Goal: Information Seeking & Learning: Learn about a topic

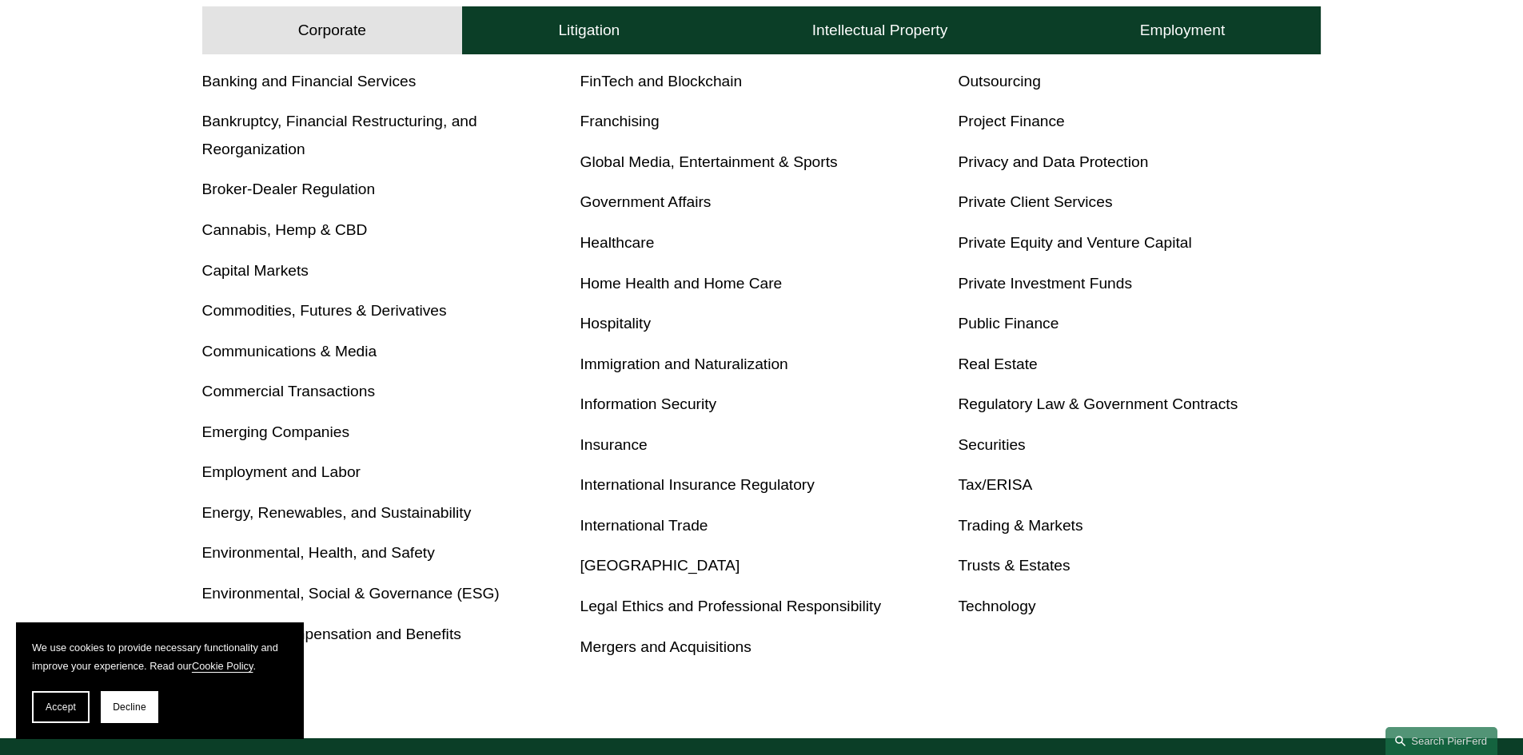
scroll to position [719, 0]
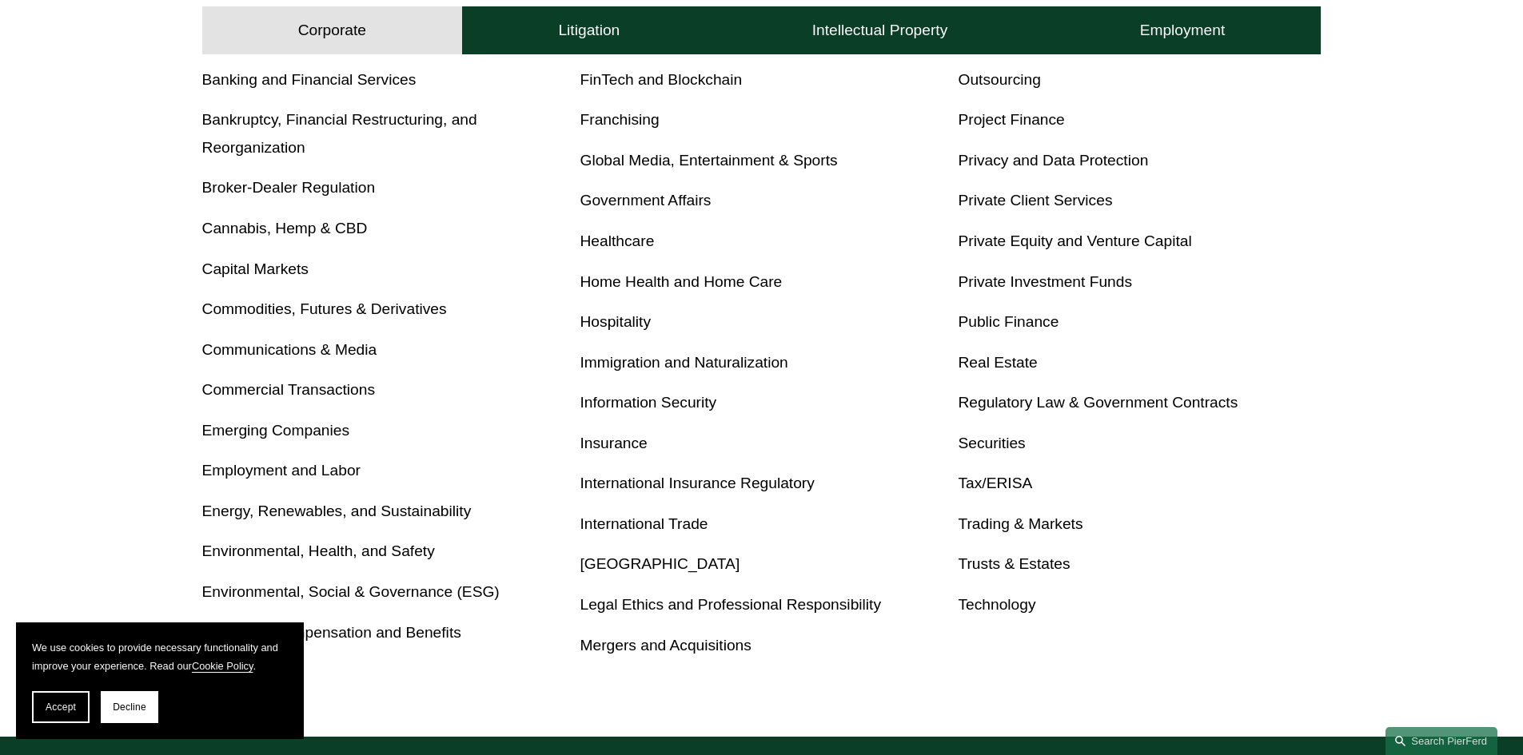
click at [990, 365] on link "Real Estate" at bounding box center [997, 362] width 79 height 17
click at [1023, 205] on link "Private Client Services" at bounding box center [1035, 200] width 154 height 17
click at [980, 559] on link "Trusts & Estates" at bounding box center [1014, 564] width 112 height 17
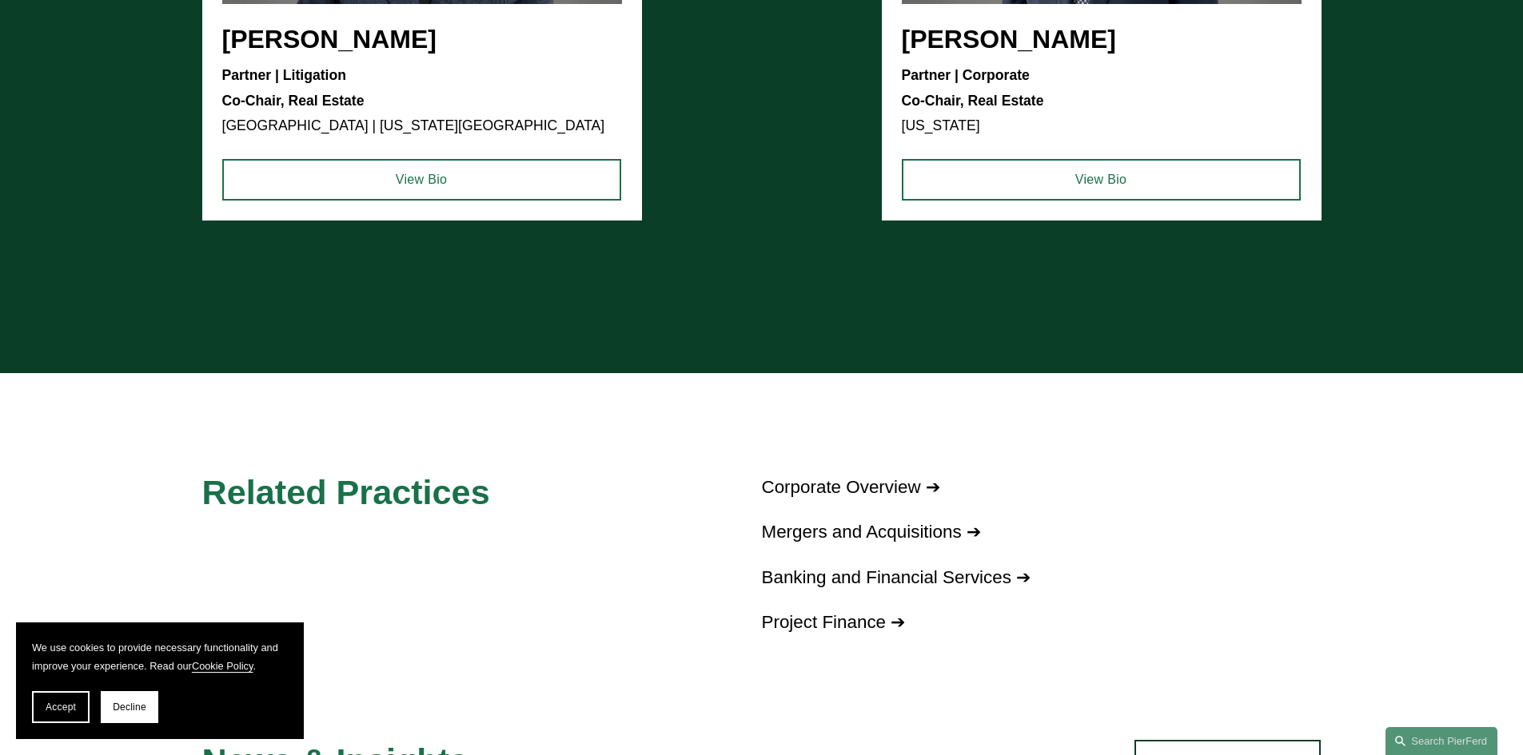
scroll to position [2238, 0]
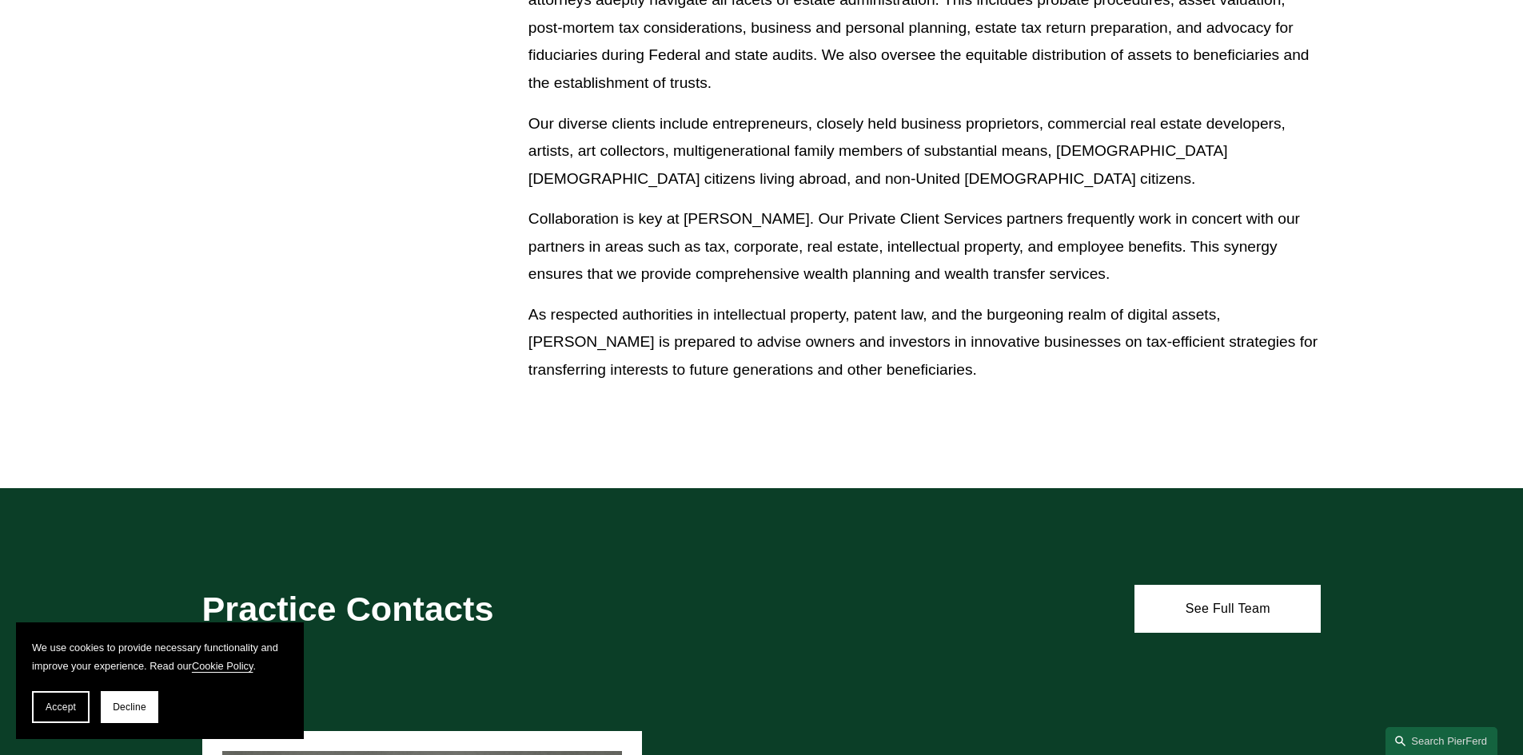
scroll to position [879, 0]
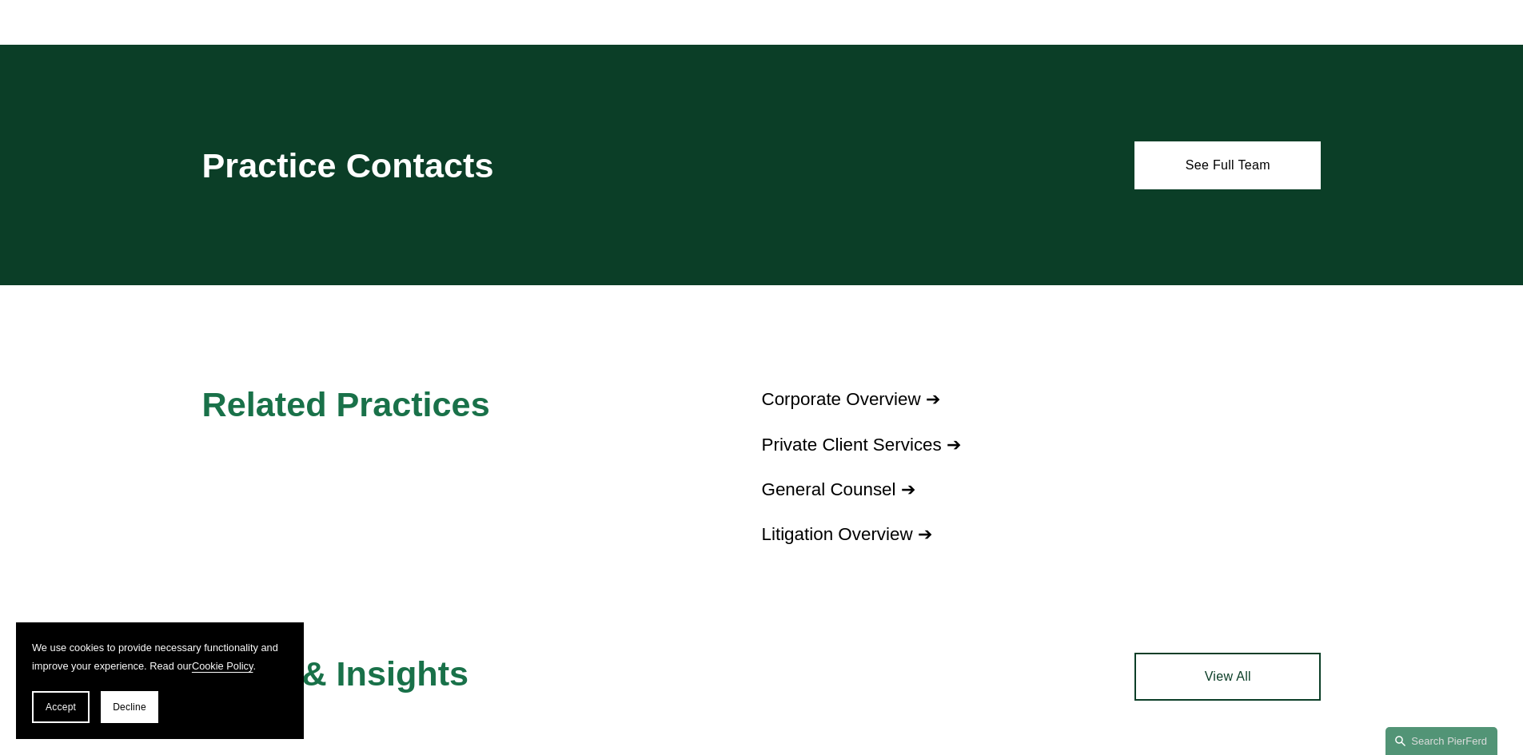
scroll to position [879, 0]
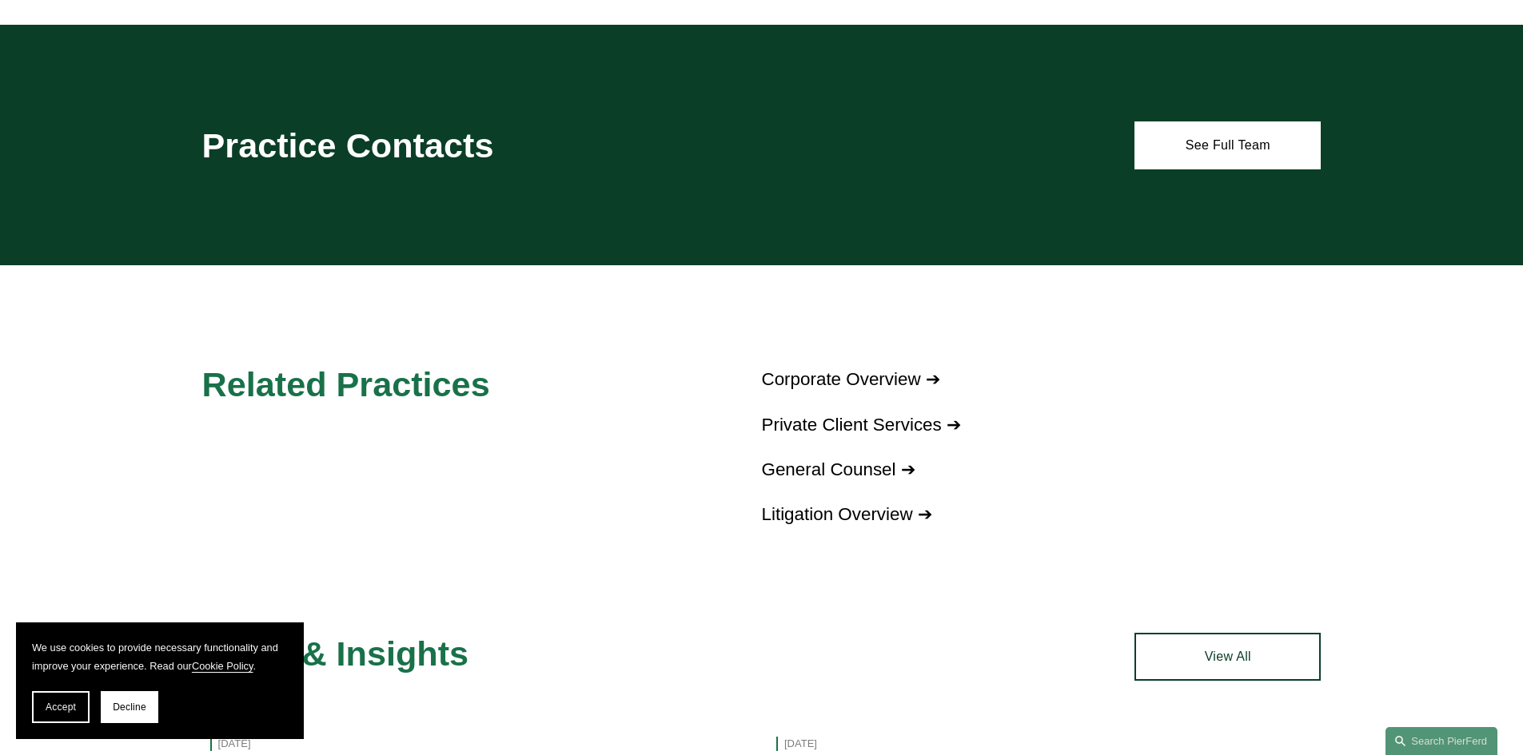
click at [890, 425] on link "Private Client Services ➔" at bounding box center [861, 425] width 199 height 20
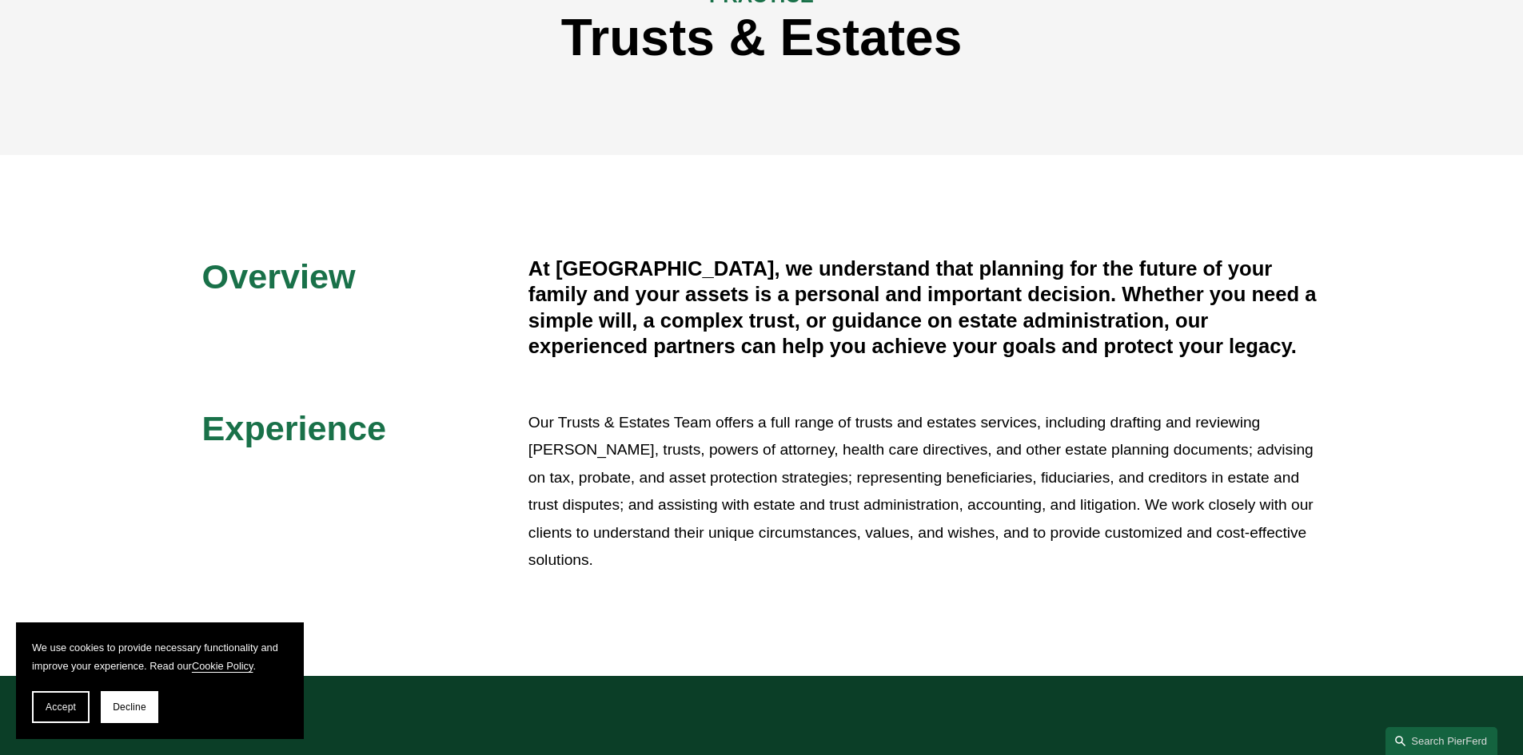
scroll to position [0, 0]
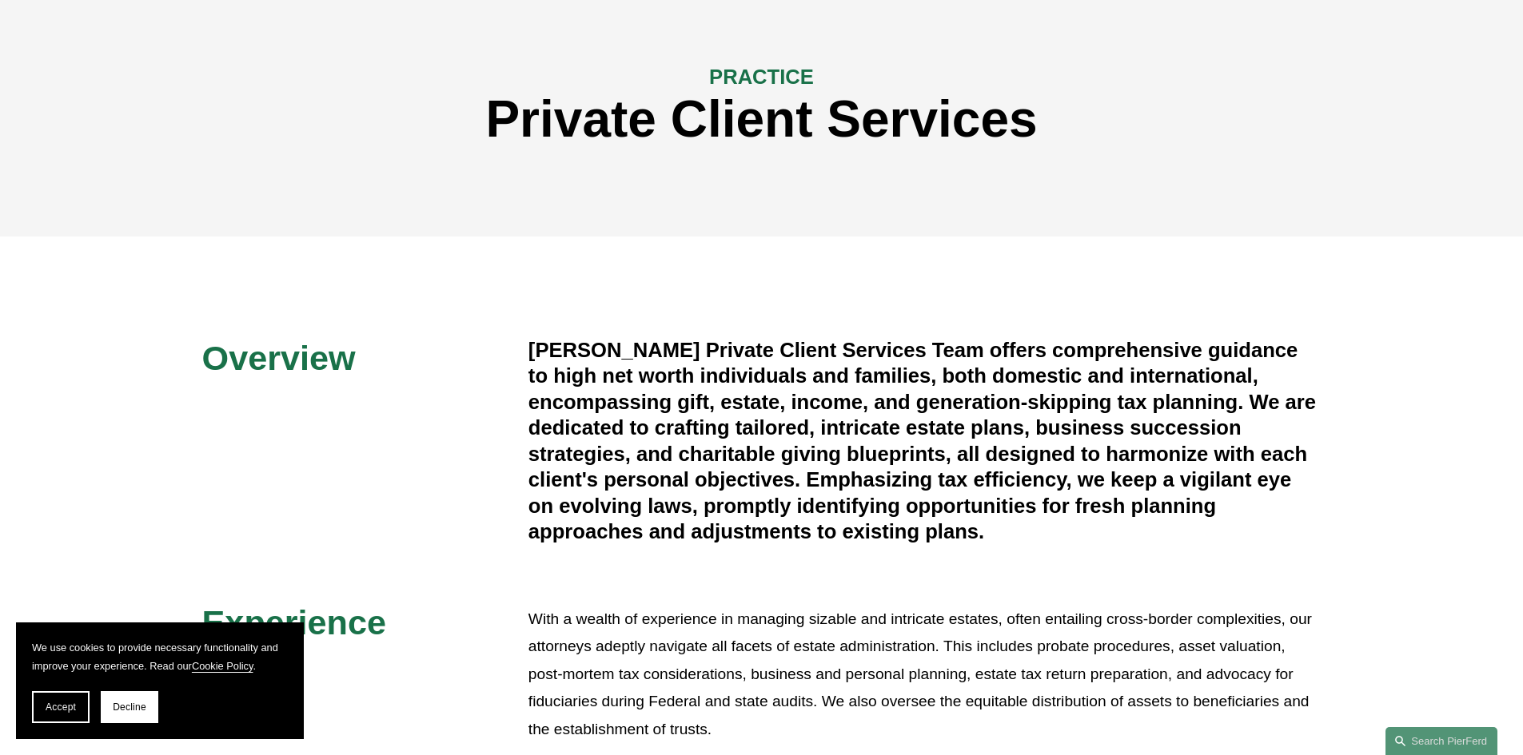
scroll to position [80, 0]
